Goal: Task Accomplishment & Management: Manage account settings

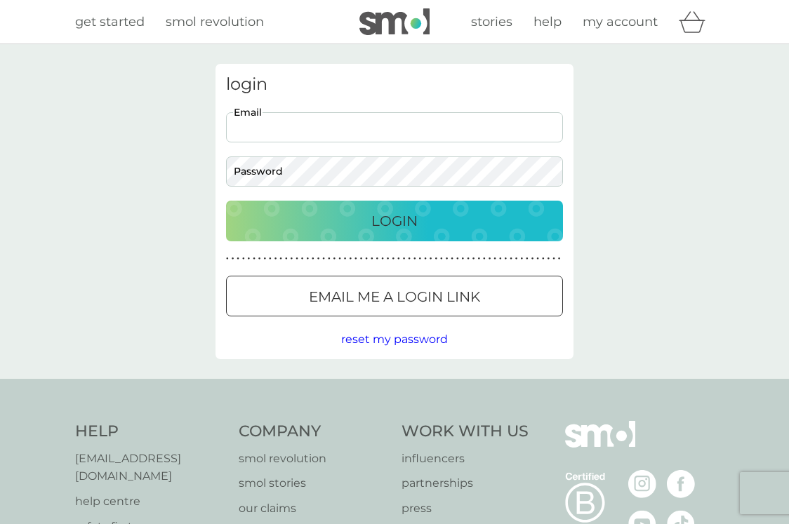
click at [545, 128] on input "Email" at bounding box center [394, 127] width 337 height 30
type input "[EMAIL_ADDRESS][DOMAIN_NAME]"
click at [437, 227] on div "Login" at bounding box center [394, 221] width 309 height 22
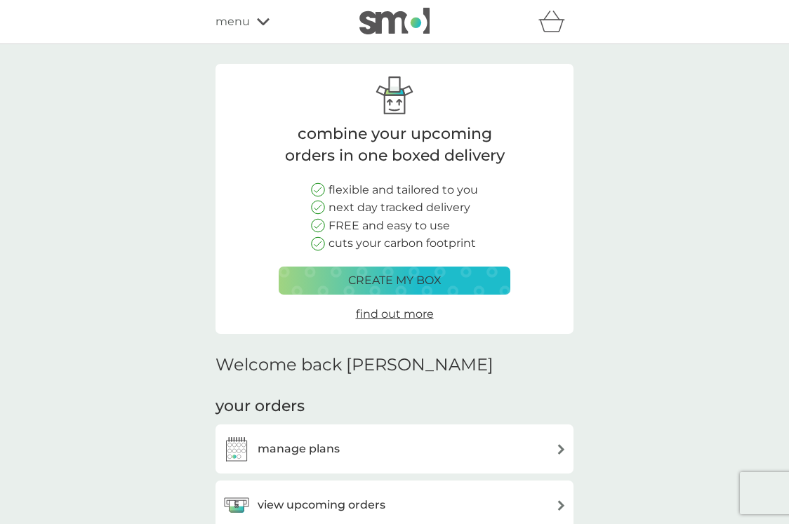
click at [397, 496] on div "view upcoming orders" at bounding box center [394, 505] width 344 height 28
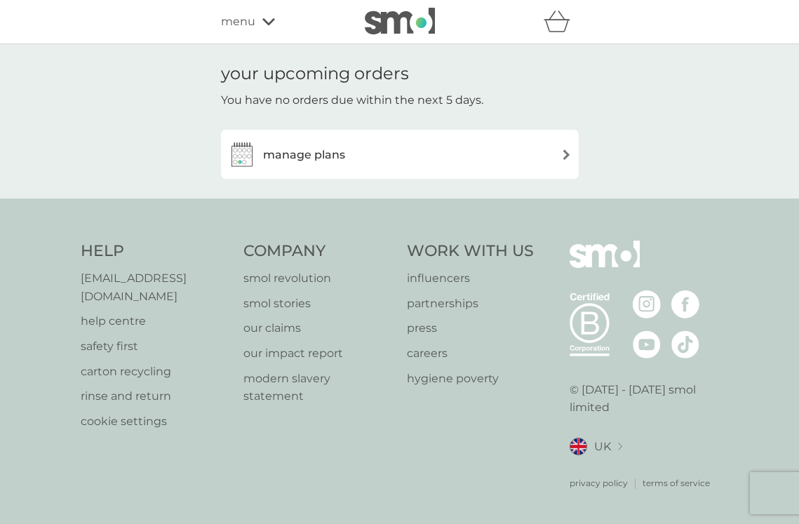
click at [330, 156] on h3 "manage plans" at bounding box center [304, 155] width 82 height 18
